Goal: Information Seeking & Learning: Understand process/instructions

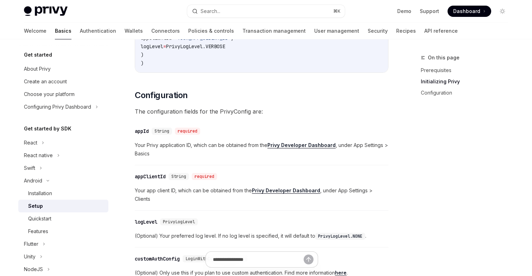
scroll to position [165, 0]
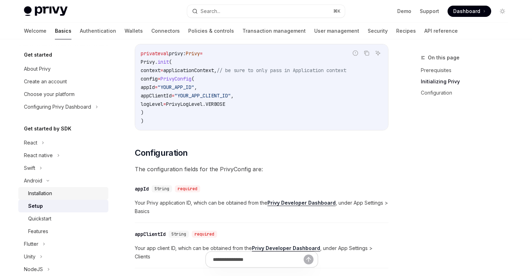
click at [43, 190] on div "Installation" at bounding box center [40, 193] width 24 height 8
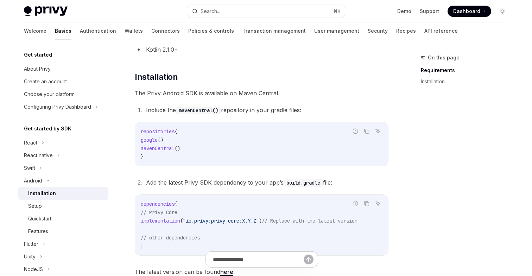
scroll to position [84, 0]
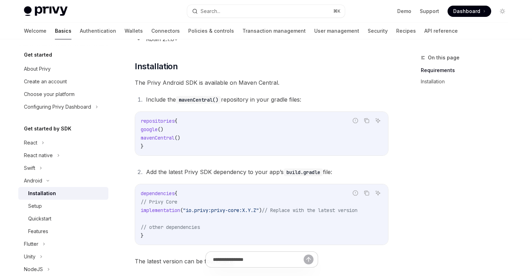
click at [175, 140] on span "mavenCentral" at bounding box center [158, 138] width 34 height 6
copy span "mavenCentral"
click at [302, 135] on code "repositories { google () mavenCentral () }" at bounding box center [262, 134] width 242 height 34
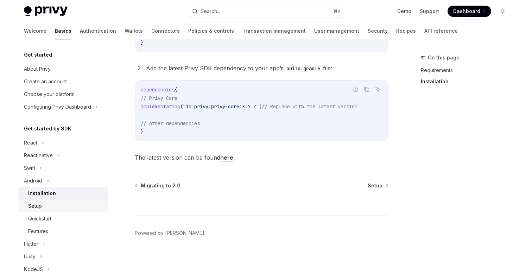
click at [42, 207] on div "Setup" at bounding box center [35, 206] width 14 height 8
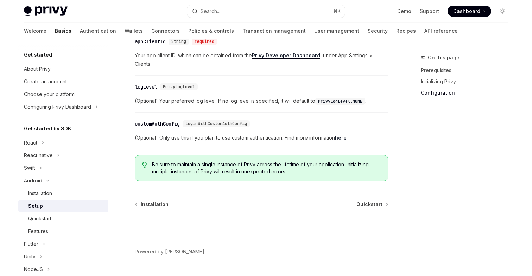
scroll to position [371, 0]
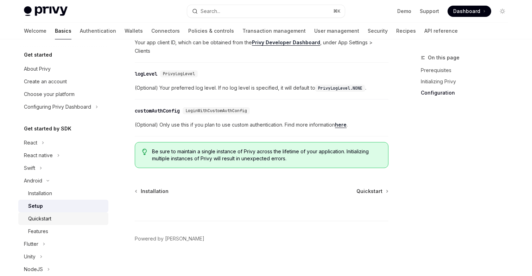
click at [48, 220] on div "Quickstart" at bounding box center [39, 219] width 23 height 8
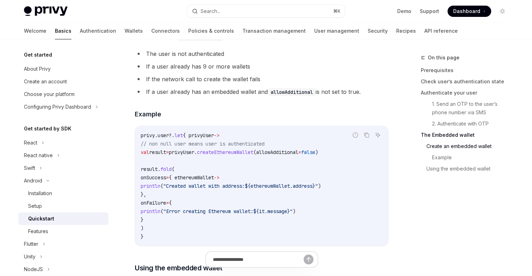
scroll to position [1134, 0]
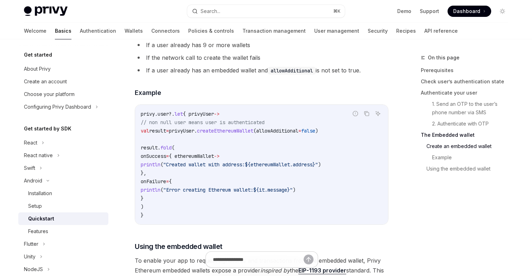
click at [246, 134] on span "createEthereumWallet" at bounding box center [225, 131] width 56 height 6
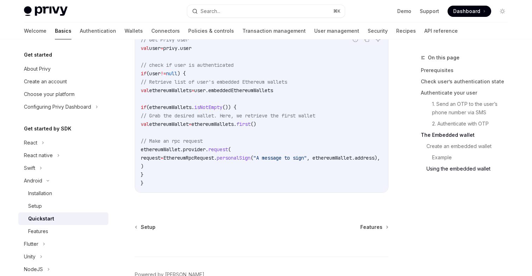
scroll to position [1715, 0]
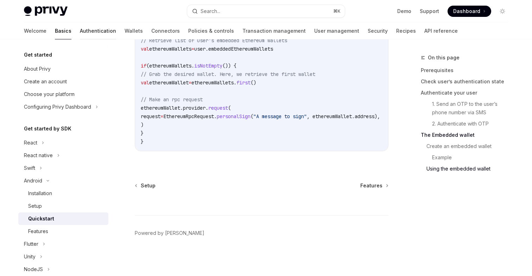
click at [80, 35] on link "Authentication" at bounding box center [98, 31] width 36 height 17
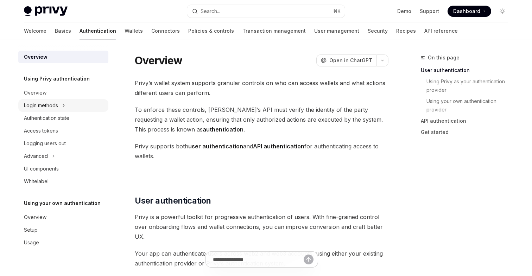
click at [56, 107] on div "Login methods" at bounding box center [41, 105] width 34 height 8
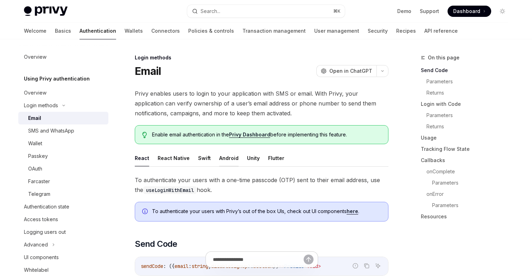
click at [229, 158] on button "Android" at bounding box center [228, 158] width 19 height 17
type textarea "*"
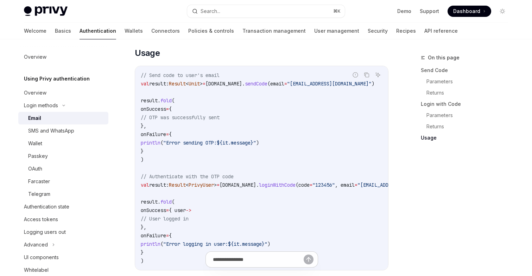
scroll to position [696, 0]
